Goal: Check status

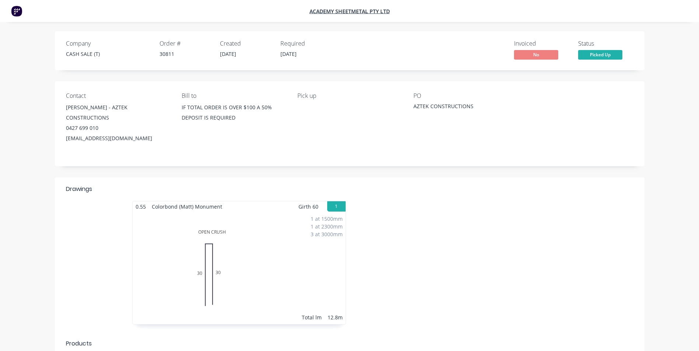
click at [437, 149] on div "Contact [PERSON_NAME] - AZTEK CONSTRUCTIONS 0427 699 010 [EMAIL_ADDRESS][DOMAIN…" at bounding box center [349, 123] width 589 height 85
click at [536, 53] on span "No" at bounding box center [536, 54] width 44 height 9
click at [593, 54] on span "Picked Up" at bounding box center [600, 54] width 44 height 9
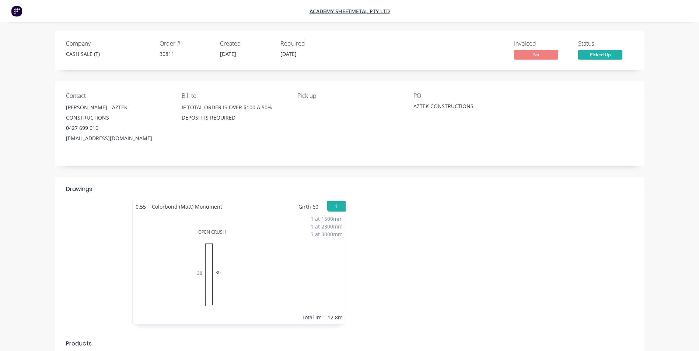
drag, startPoint x: 593, startPoint y: 54, endPoint x: 543, endPoint y: 55, distance: 50.1
click at [543, 55] on span "No" at bounding box center [536, 54] width 44 height 9
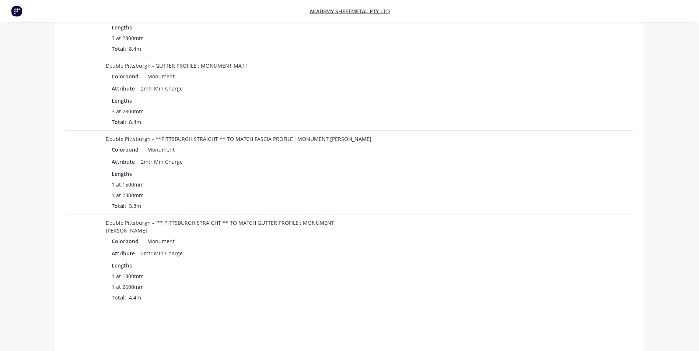
scroll to position [490, 0]
